Goal: Navigation & Orientation: Find specific page/section

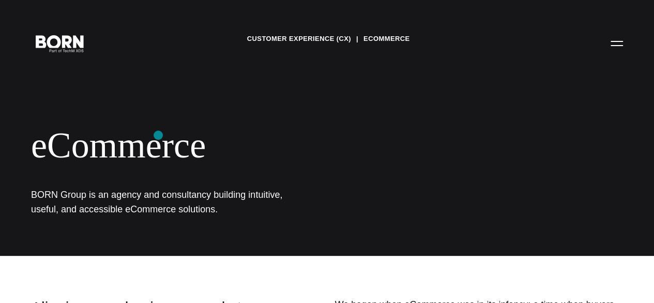
click at [158, 135] on div "eCommerce" at bounding box center [248, 145] width 434 height 42
click at [69, 44] on icon ".st0{display:none;} .st1{display:inline;} .st2{font-family:'HelveticaNeue-Mediu…" at bounding box center [60, 42] width 66 height 27
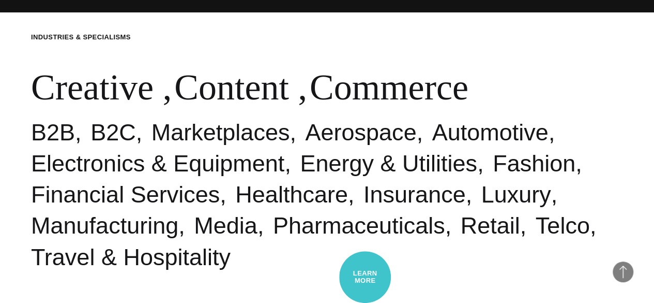
scroll to position [292, 0]
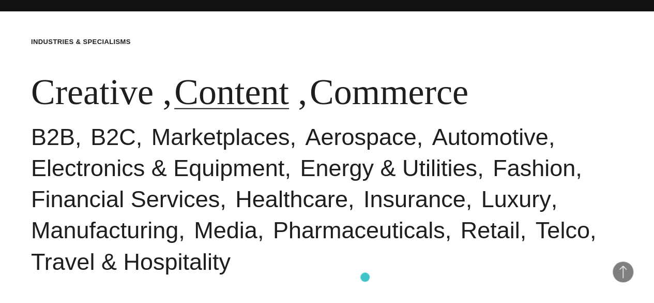
drag, startPoint x: 365, startPoint y: 277, endPoint x: 211, endPoint y: 73, distance: 255.5
click at [211, 73] on link "Content" at bounding box center [231, 91] width 115 height 40
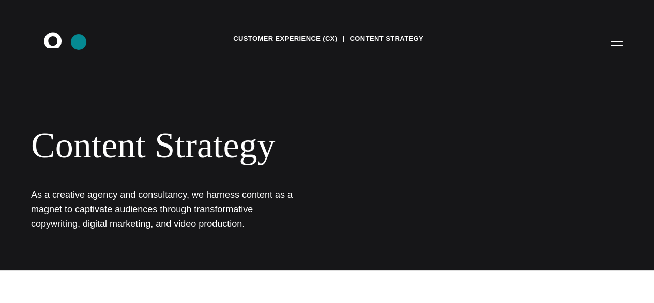
click at [79, 42] on icon ".st0{display:none;} .st1{display:inline;} .st2{font-family:'HelveticaNeue-Mediu…" at bounding box center [60, 42] width 66 height 27
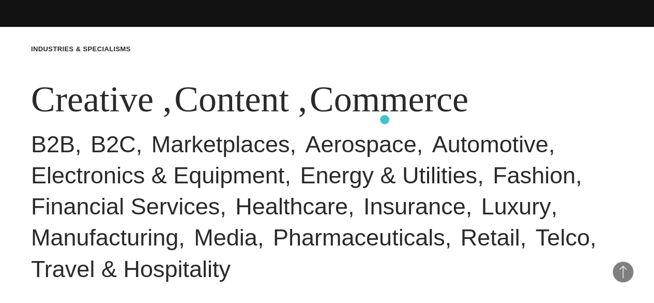
scroll to position [277, 0]
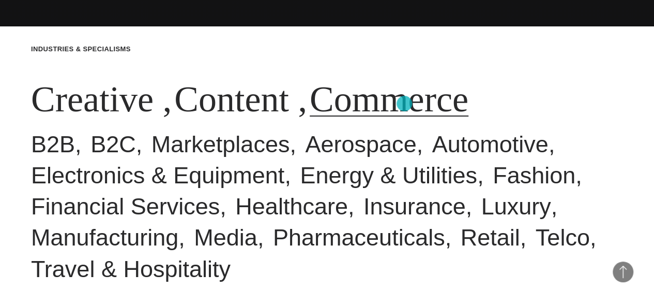
click at [404, 103] on link "Commerce" at bounding box center [389, 99] width 159 height 40
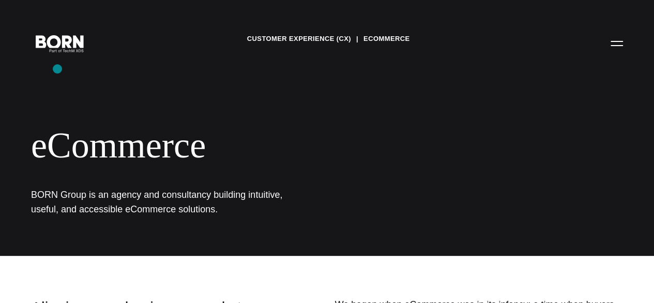
click at [57, 69] on div "Customer Experience (CX) eCommerce eCommerce BORN Group is an agency and consul…" at bounding box center [327, 128] width 654 height 256
click at [76, 56] on icon ".st0{display:none;} .st1{display:inline;} .st2{font-family:'HelveticaNeue-Mediu…" at bounding box center [60, 42] width 66 height 27
